Goal: Obtain resource: Download file/media

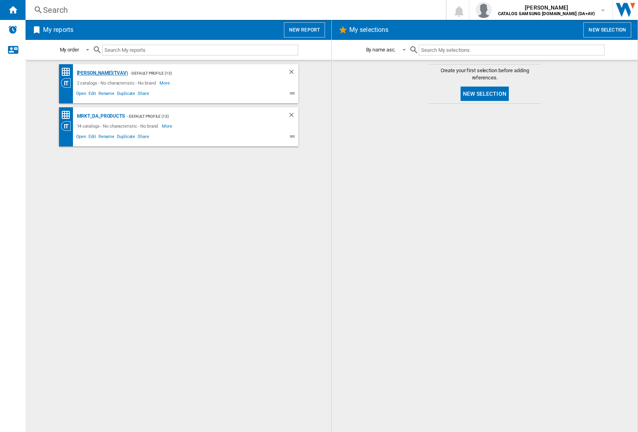
click at [88, 73] on div "[PERSON_NAME](TVAV)" at bounding box center [101, 73] width 53 height 10
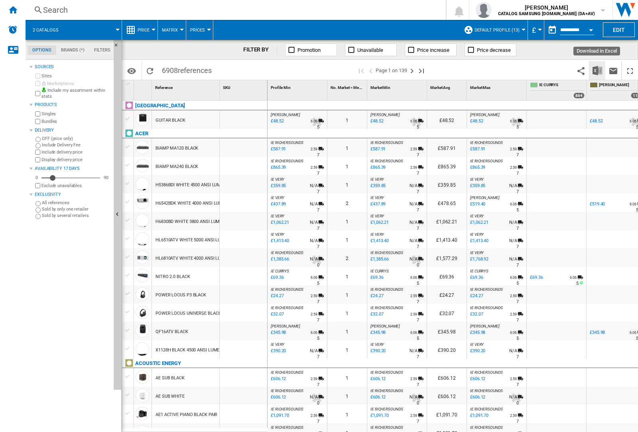
click at [597, 70] on img "Download in Excel" at bounding box center [597, 71] width 10 height 10
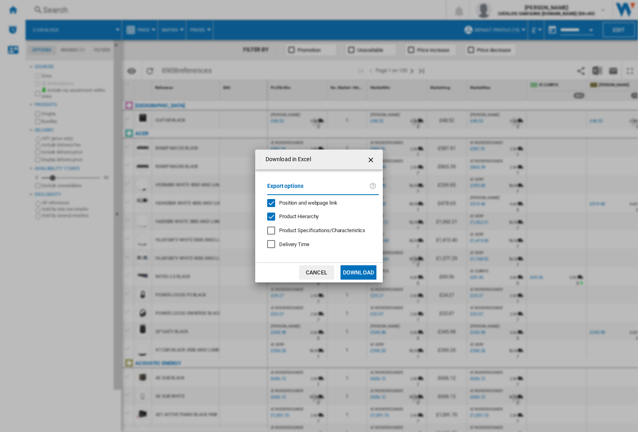
click at [320, 202] on span "Position and webpage link" at bounding box center [308, 203] width 58 height 6
click at [358, 272] on button "Download" at bounding box center [358, 272] width 36 height 14
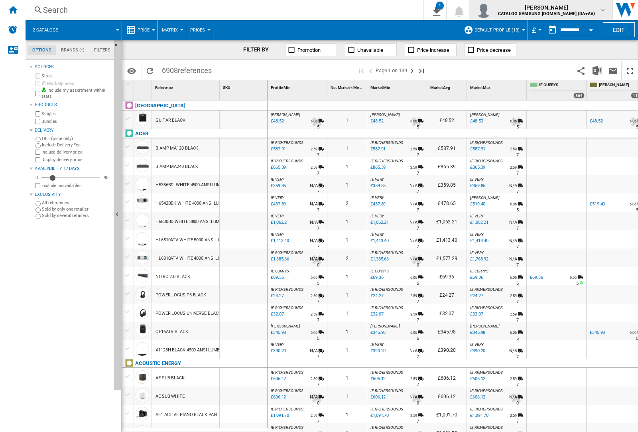
click at [491, 10] on img "button" at bounding box center [483, 10] width 16 height 16
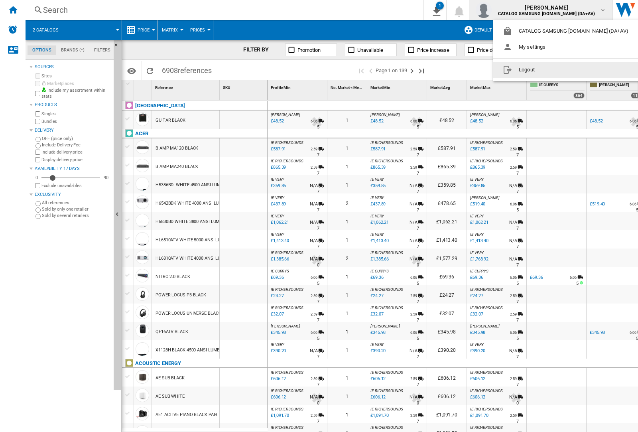
click at [554, 70] on button "Logout" at bounding box center [567, 70] width 148 height 16
